Goal: Learn about a topic: Learn about a topic

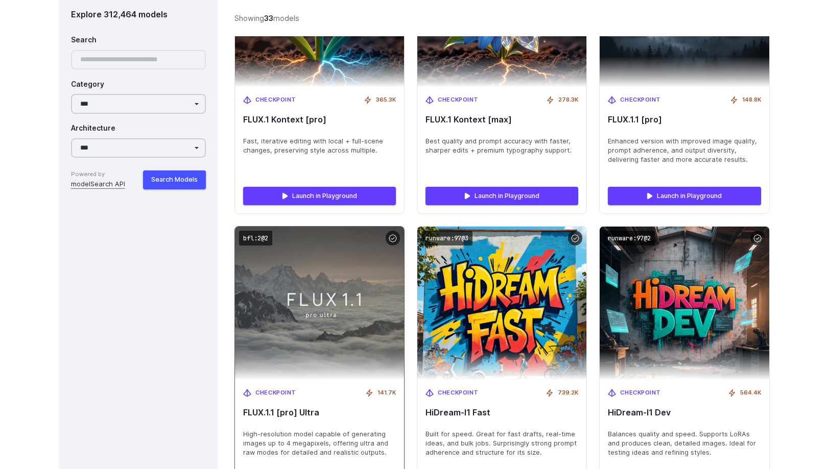
scroll to position [2834, 0]
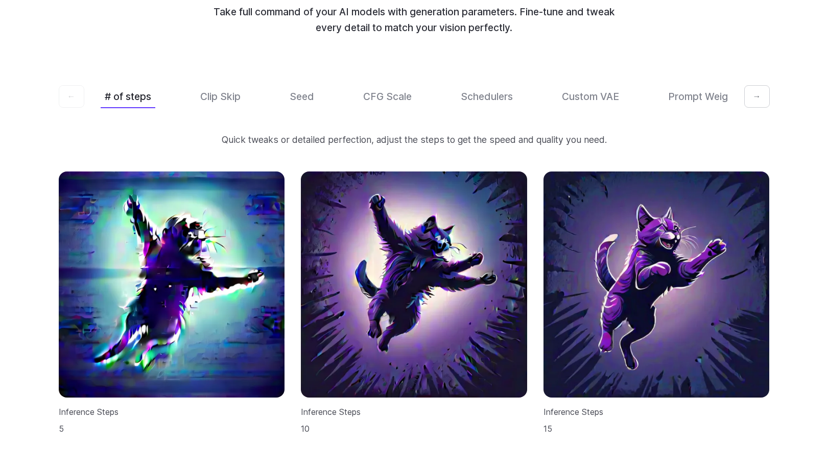
scroll to position [3104, 0]
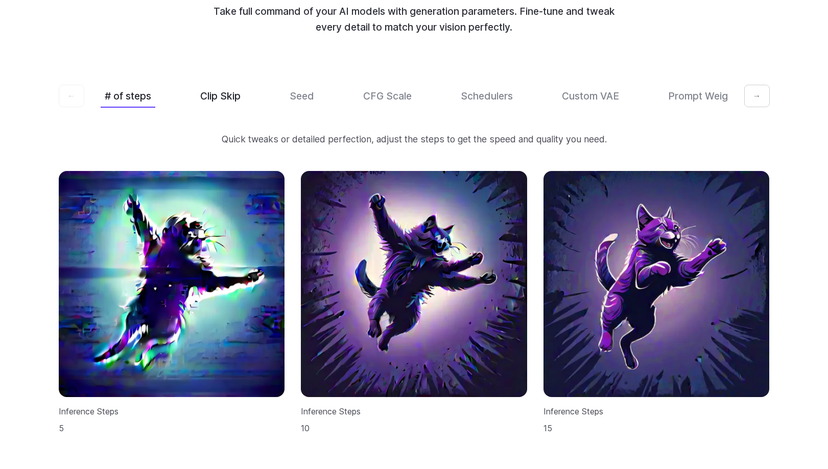
click at [209, 84] on button "Clip Skip" at bounding box center [220, 96] width 48 height 24
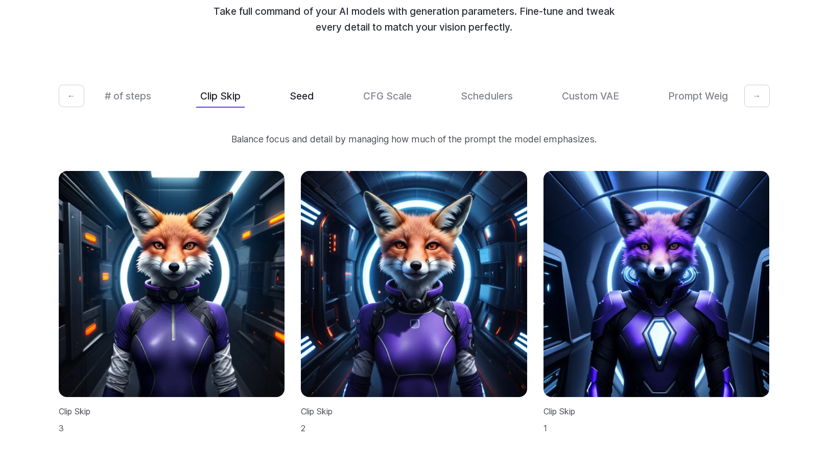
click at [290, 84] on button "Seed" at bounding box center [301, 96] width 33 height 24
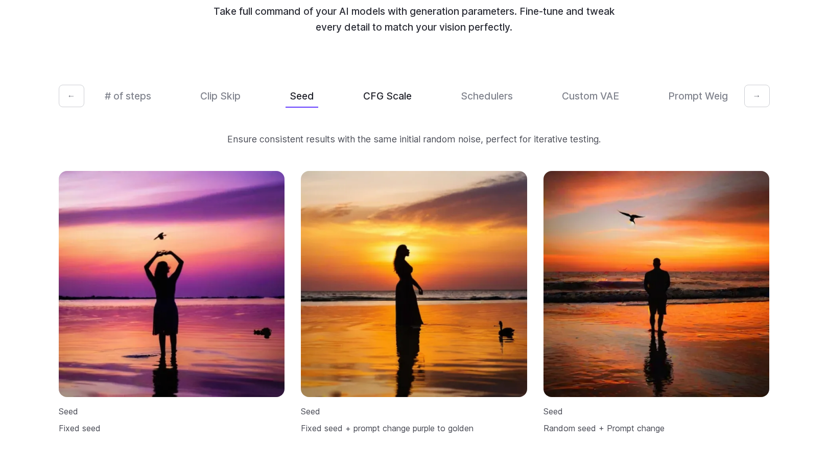
click at [369, 84] on button "CFG Scale" at bounding box center [387, 96] width 57 height 24
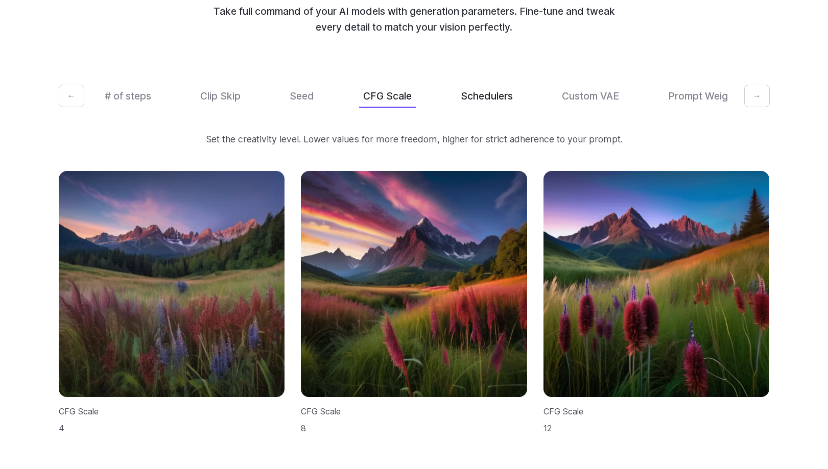
click at [468, 84] on button "Schedulers" at bounding box center [486, 96] width 60 height 24
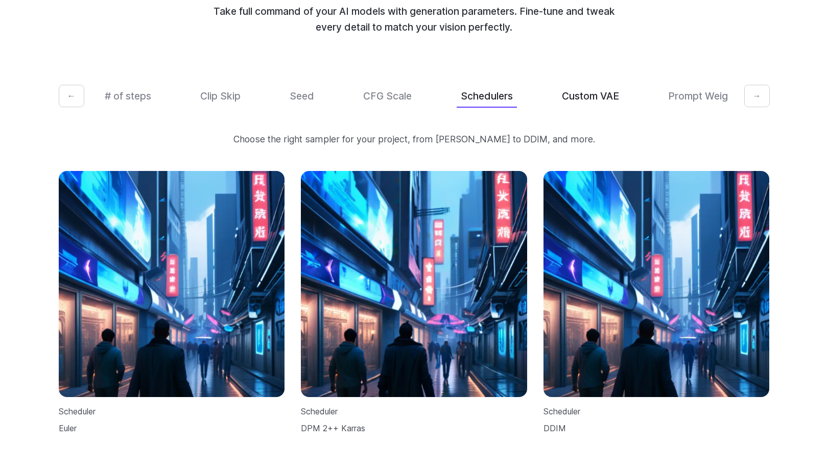
click at [590, 84] on button "Custom VAE" at bounding box center [589, 96] width 65 height 24
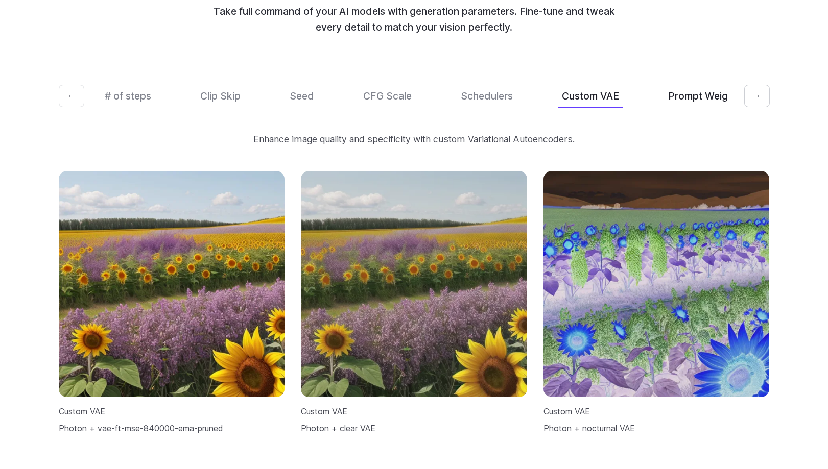
click at [669, 84] on button "Prompt Weights" at bounding box center [705, 96] width 82 height 24
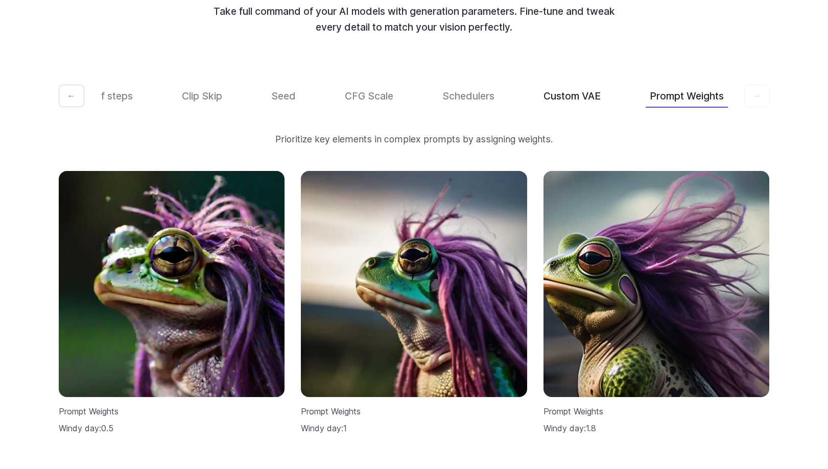
click at [587, 84] on button "Custom VAE" at bounding box center [571, 96] width 65 height 24
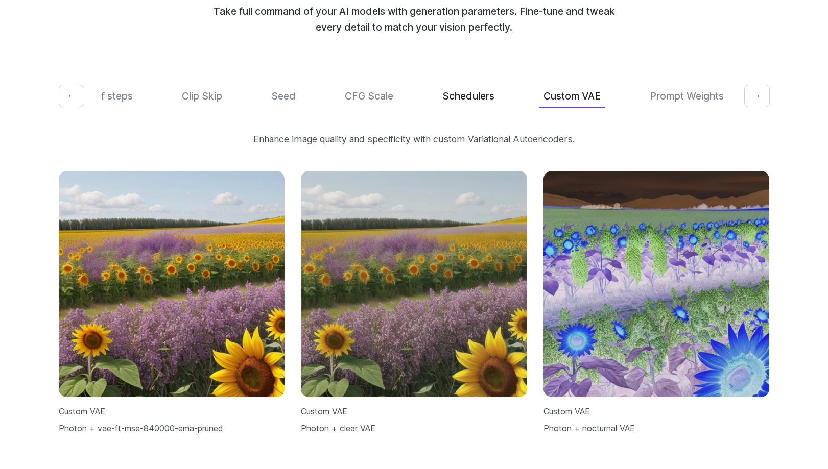
click at [470, 84] on button "Schedulers" at bounding box center [468, 96] width 60 height 24
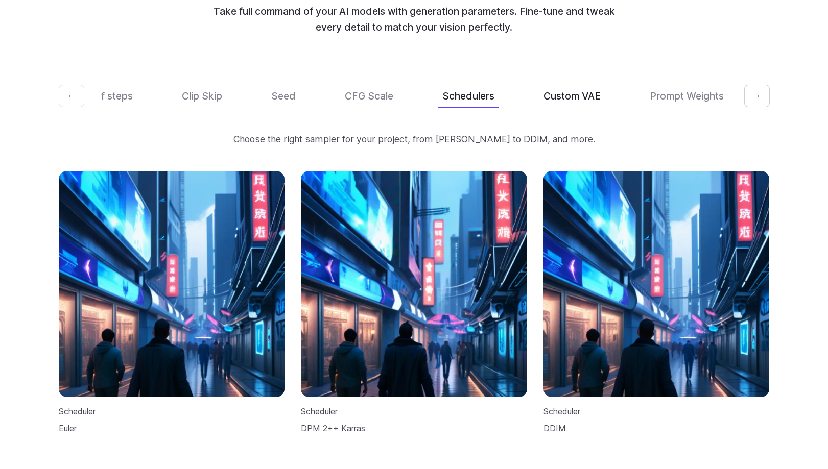
click at [543, 84] on button "Custom VAE" at bounding box center [571, 96] width 65 height 24
